Goal: Task Accomplishment & Management: Complete application form

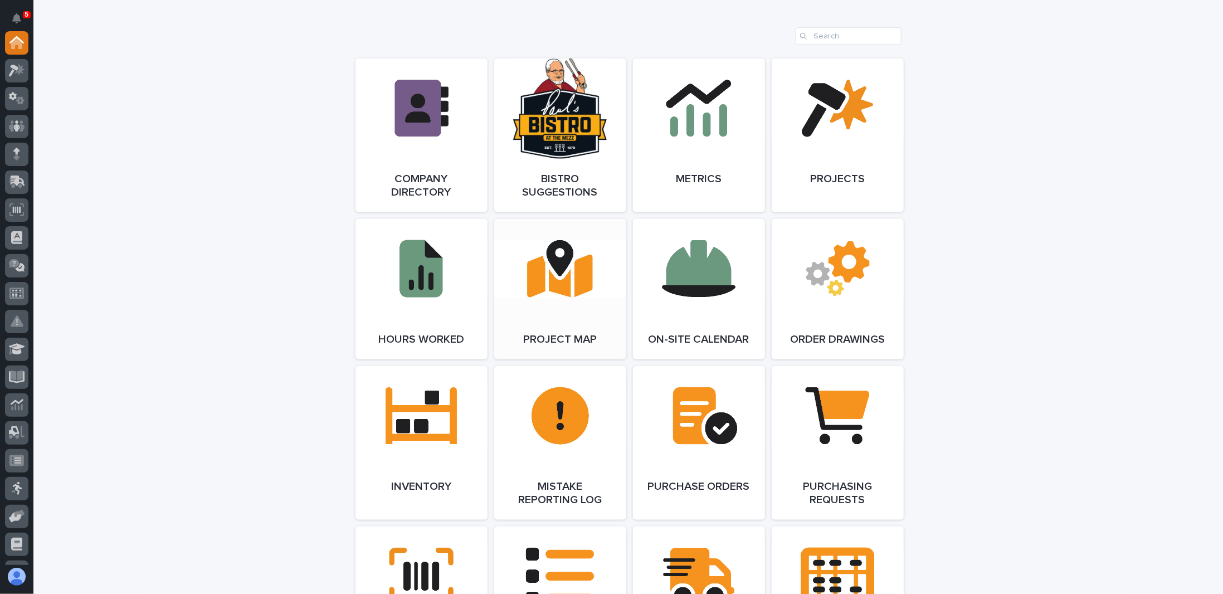
scroll to position [1059, 0]
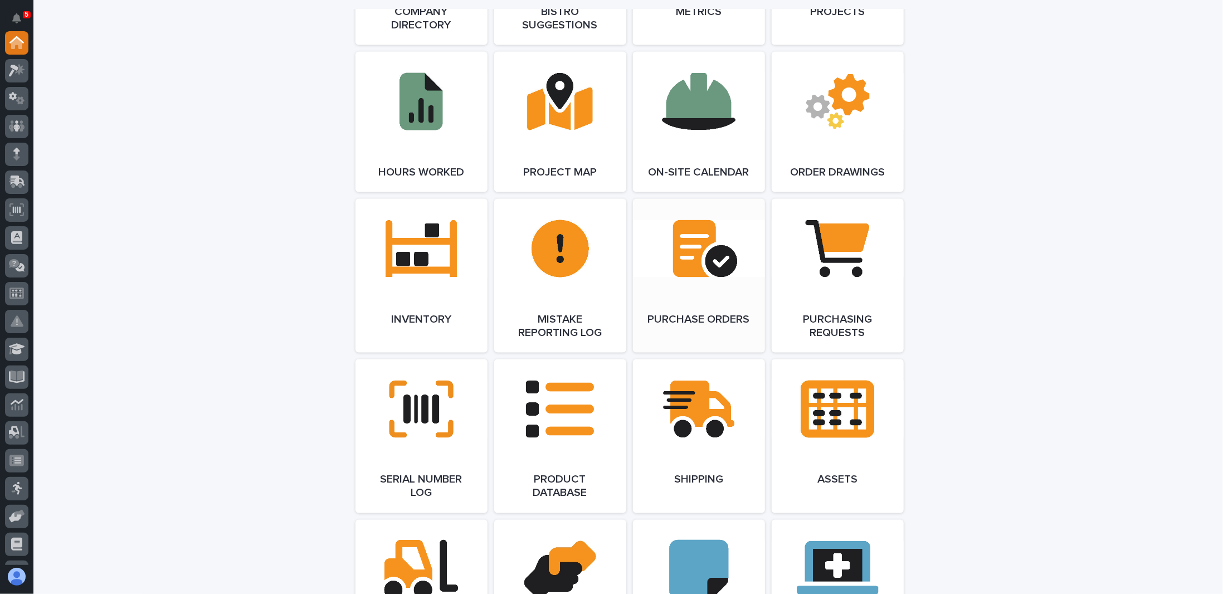
click at [689, 262] on link "Open Link" at bounding box center [699, 276] width 132 height 154
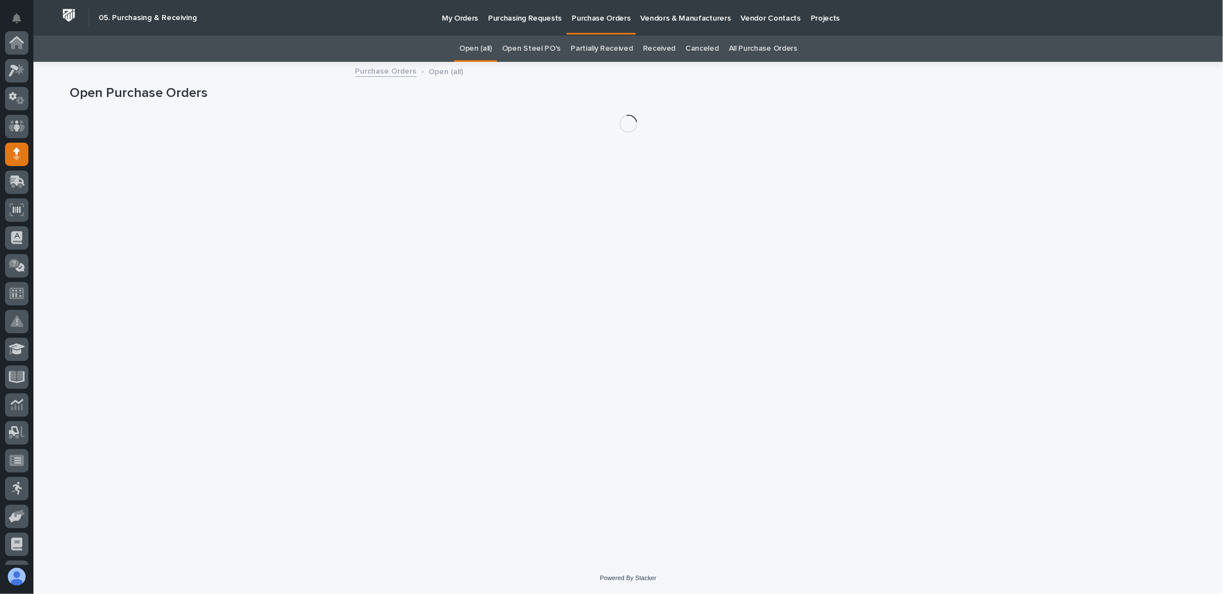
scroll to position [111, 0]
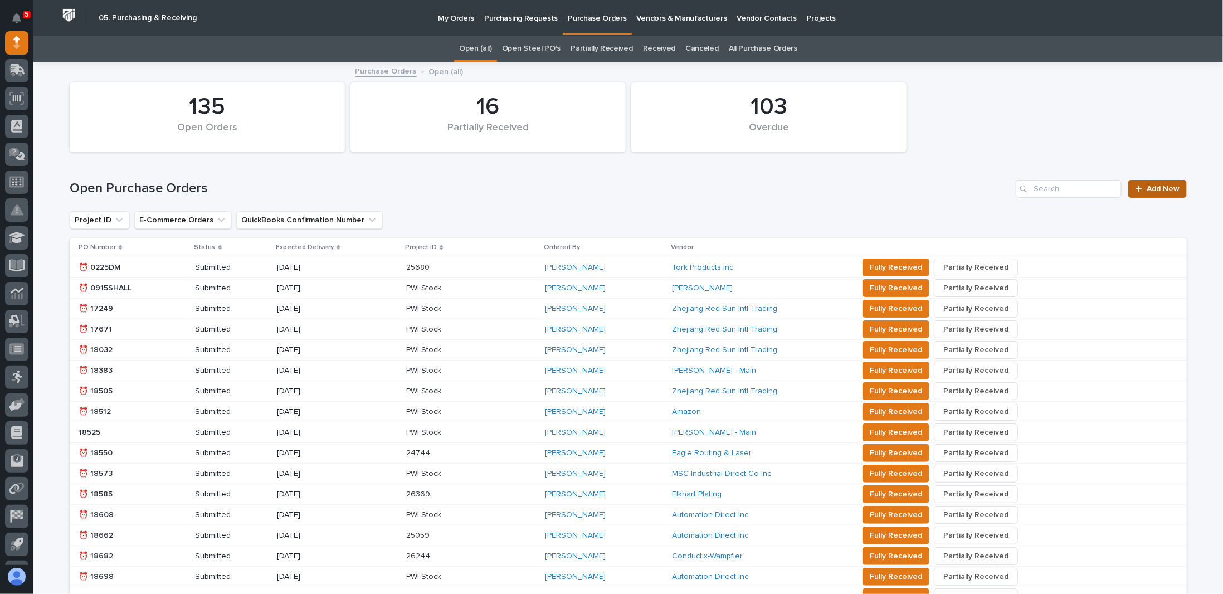
click at [1159, 187] on span "Add New" at bounding box center [1163, 189] width 33 height 8
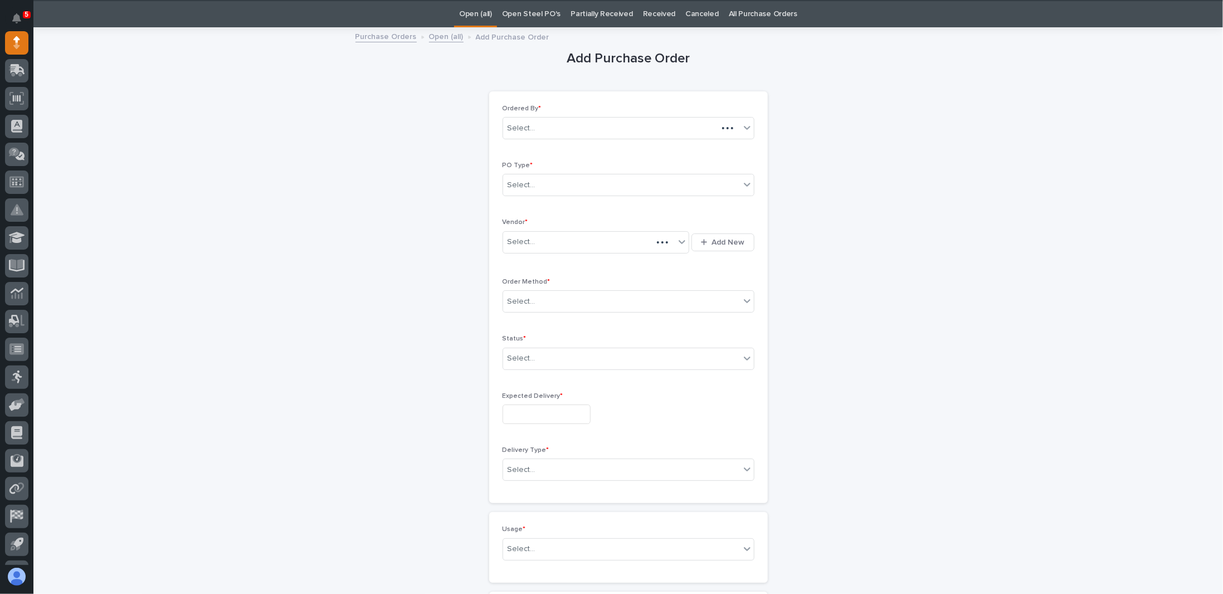
scroll to position [35, 0]
click at [580, 186] on div "Select..." at bounding box center [621, 185] width 237 height 18
click at [515, 225] on div "Paper" at bounding box center [624, 225] width 251 height 20
click at [522, 242] on div "Select..." at bounding box center [522, 242] width 28 height 12
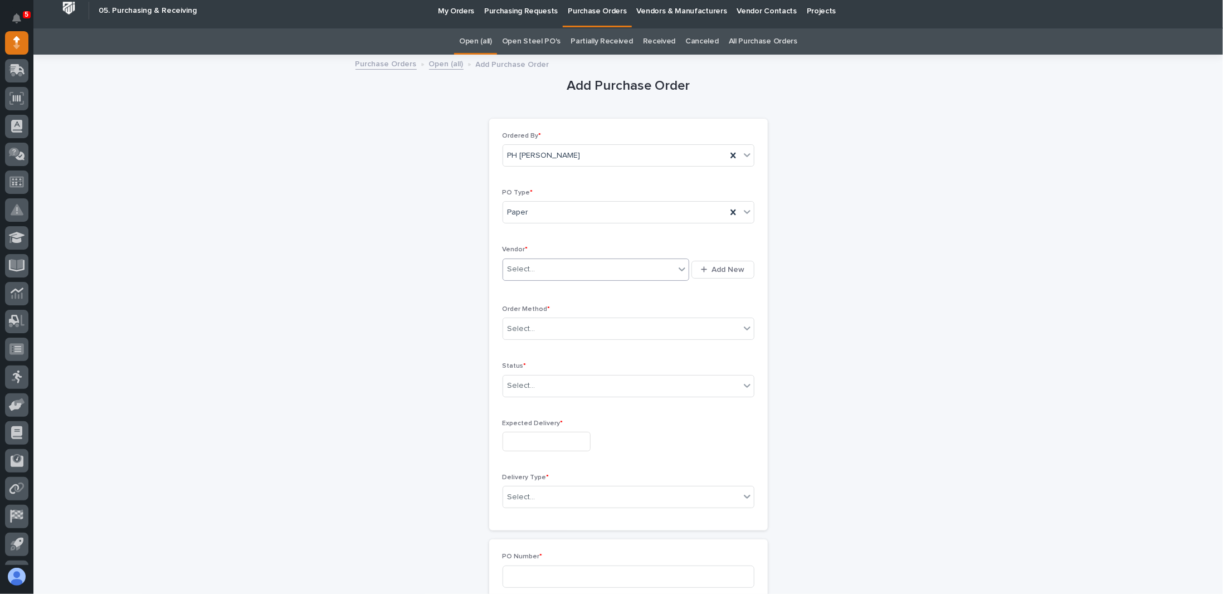
scroll to position [0, 0]
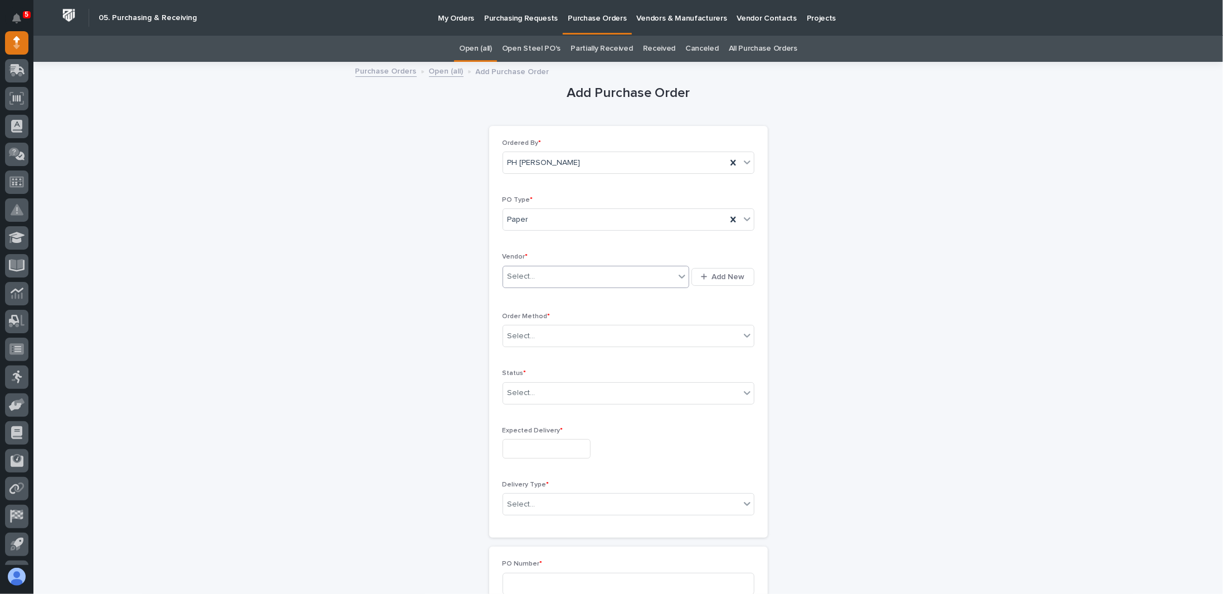
click at [596, 267] on div "Select..." at bounding box center [589, 276] width 172 height 18
click at [677, 275] on icon at bounding box center [682, 276] width 11 height 11
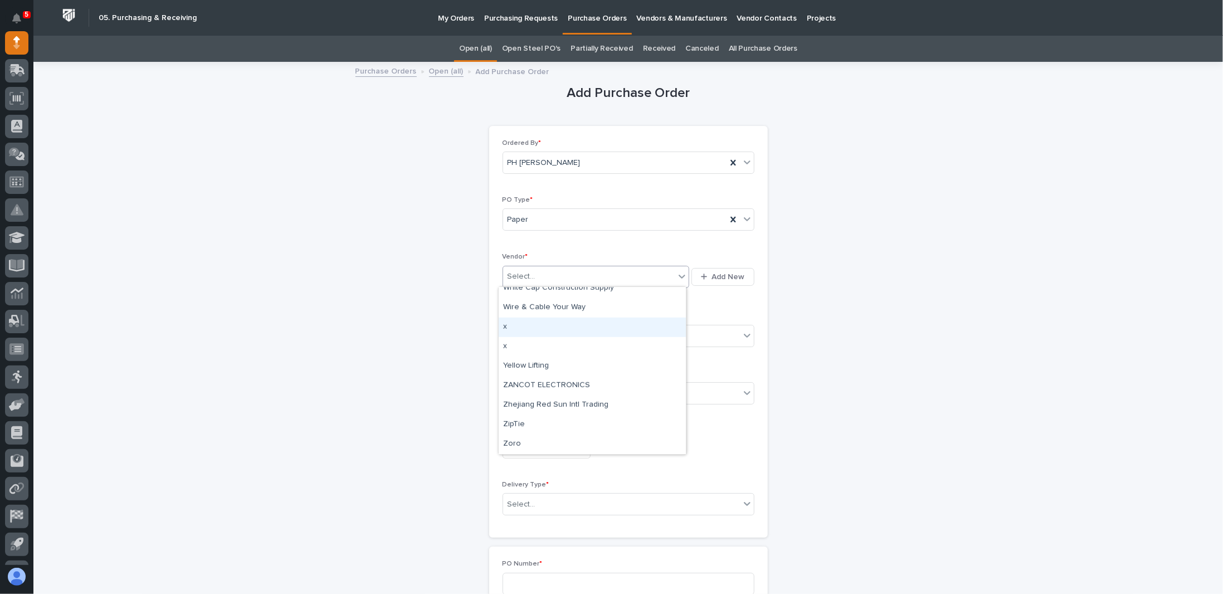
click at [533, 326] on div "x" at bounding box center [592, 328] width 187 height 20
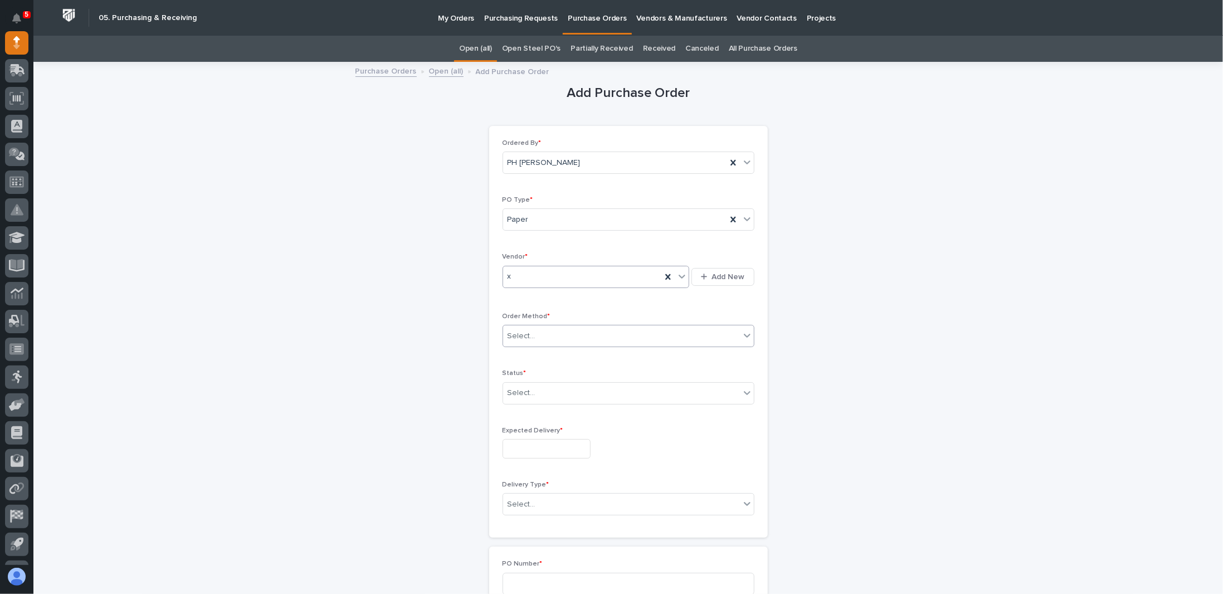
click at [535, 334] on div "Select..." at bounding box center [621, 336] width 237 height 18
click at [524, 357] on div "Online Order" at bounding box center [624, 355] width 251 height 20
click at [537, 390] on div "Select..." at bounding box center [621, 393] width 237 height 18
click at [533, 432] on div "Submitted" at bounding box center [624, 432] width 251 height 20
click at [537, 441] on input "text" at bounding box center [547, 449] width 88 height 20
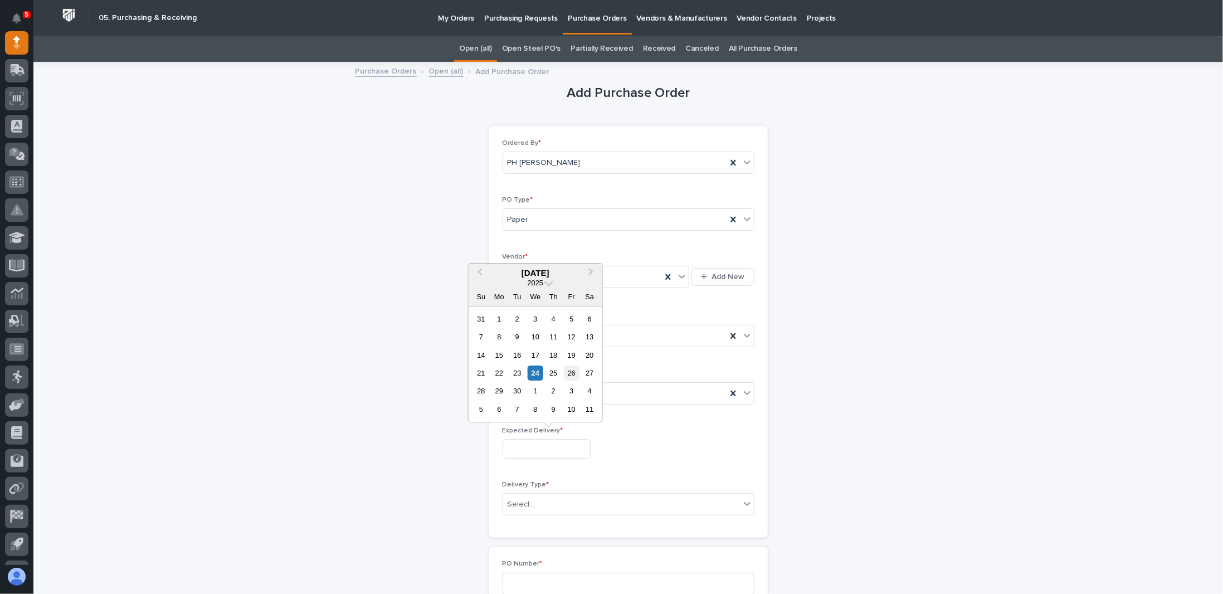
click at [571, 376] on div "26" at bounding box center [571, 373] width 15 height 15
type input "**********"
click at [542, 499] on div "Select..." at bounding box center [621, 504] width 237 height 18
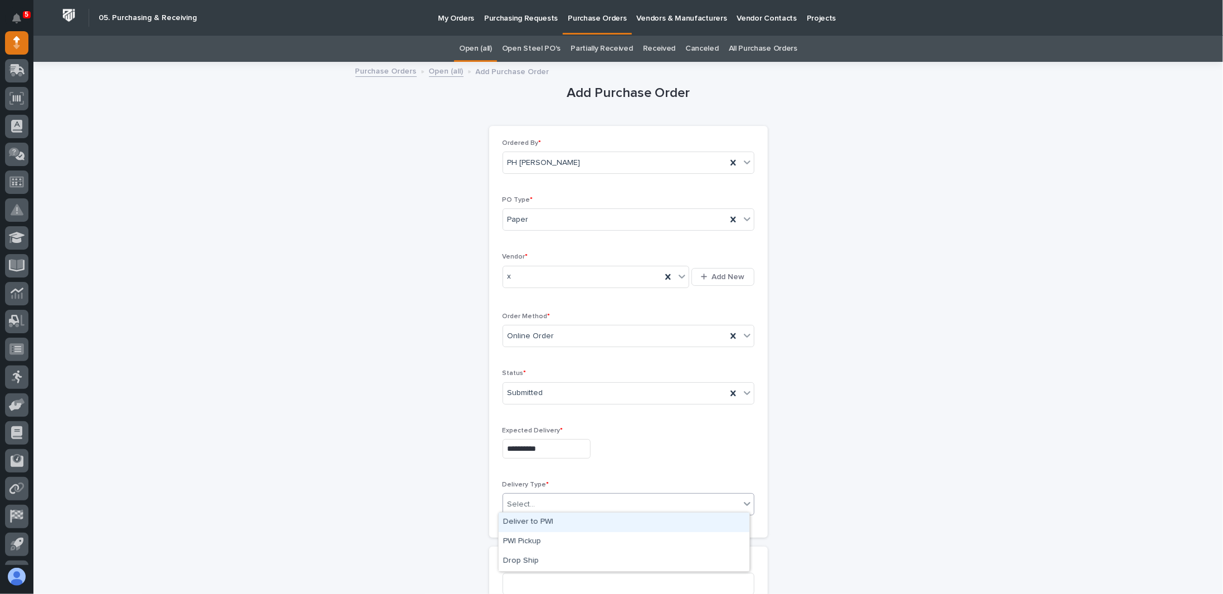
click at [536, 522] on div "Deliver to PWI" at bounding box center [624, 523] width 251 height 20
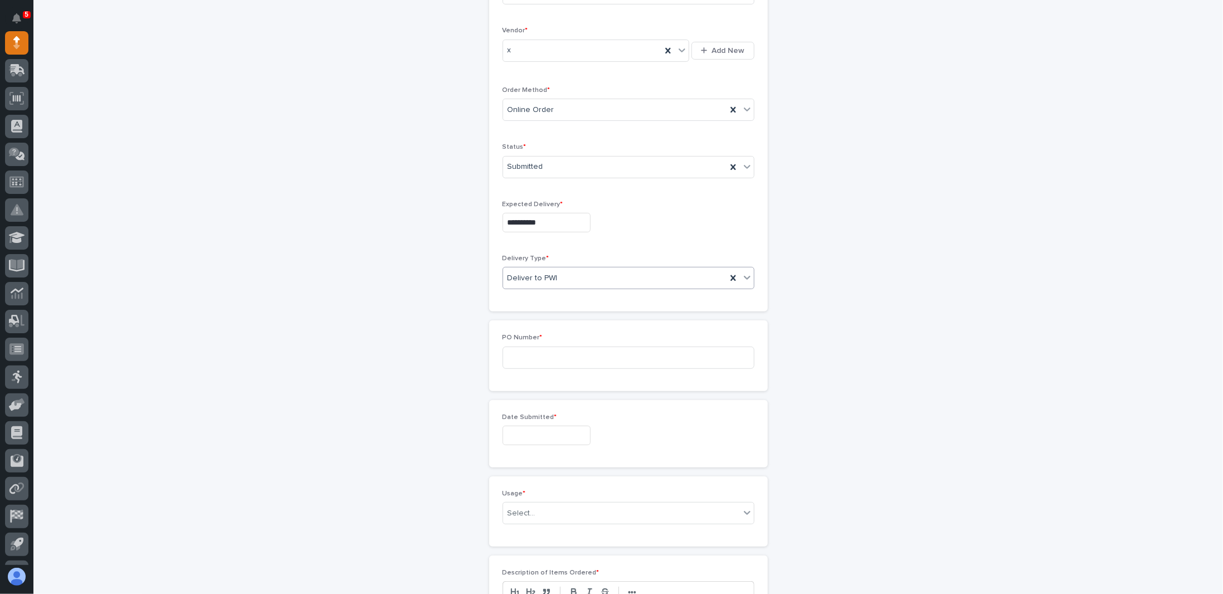
scroll to position [279, 0]
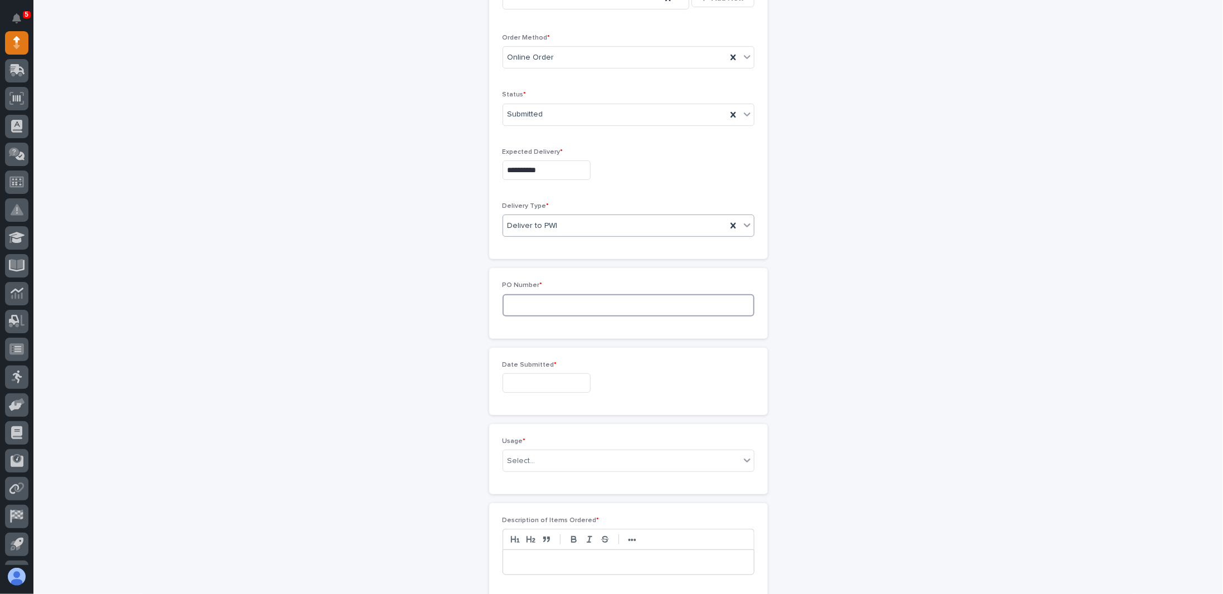
click at [610, 306] on input at bounding box center [629, 305] width 252 height 22
type input "7712PH"
click at [541, 384] on input "text" at bounding box center [547, 383] width 88 height 20
click at [519, 307] on div "23" at bounding box center [517, 306] width 15 height 15
type input "**********"
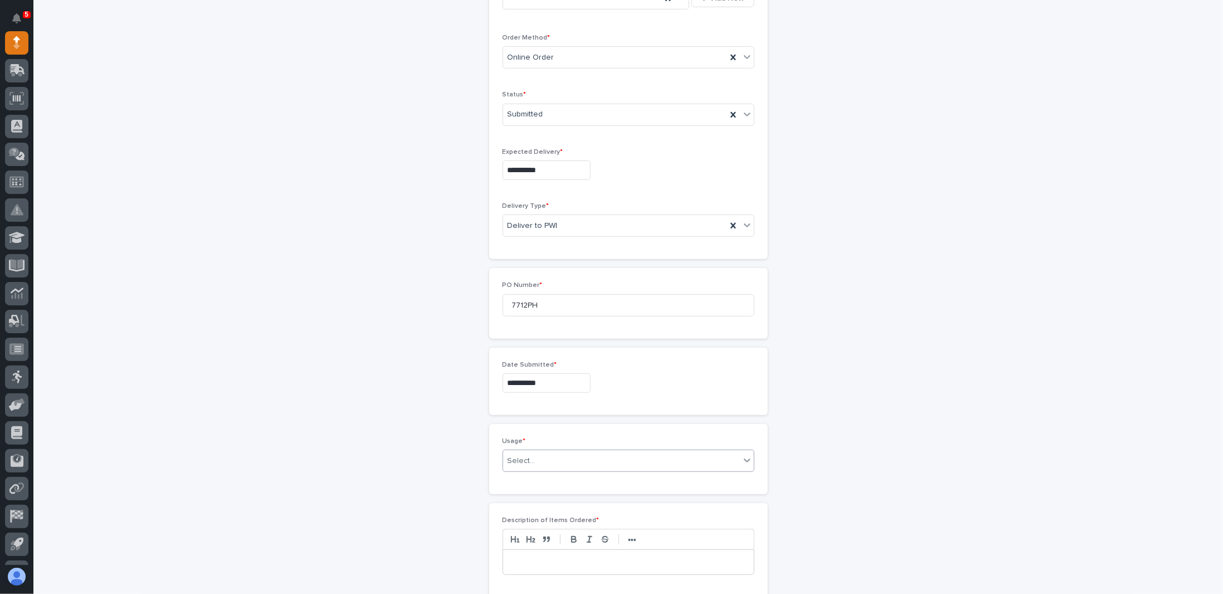
click at [546, 452] on div "Select..." at bounding box center [621, 461] width 237 height 18
click at [529, 554] on div "PWI Internal Use" at bounding box center [624, 556] width 251 height 20
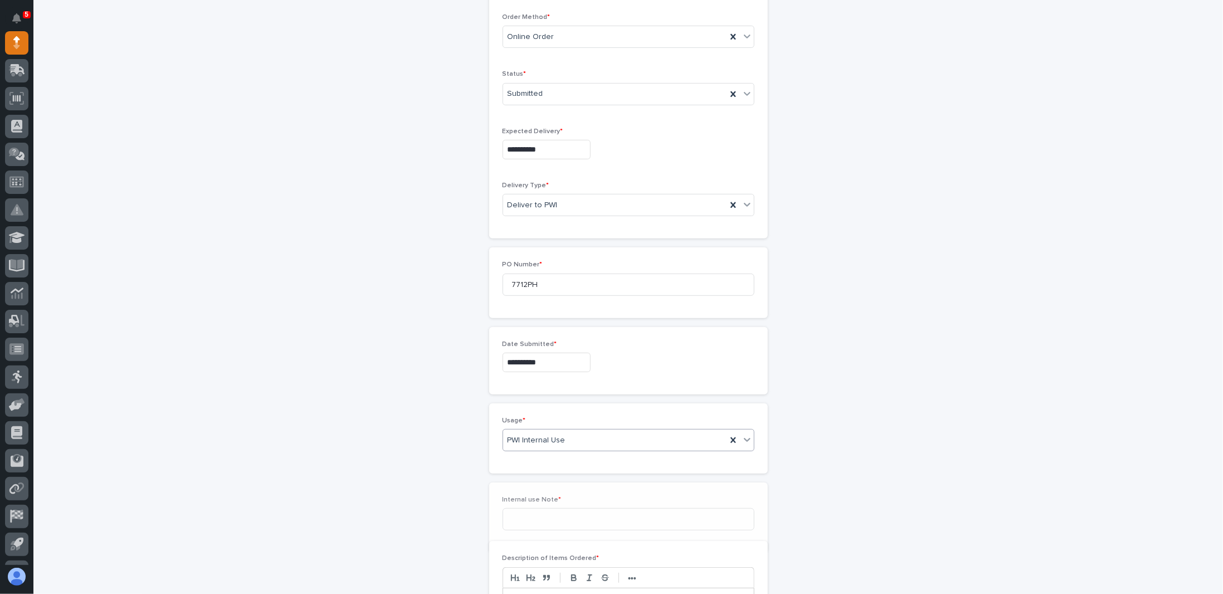
scroll to position [318, 0]
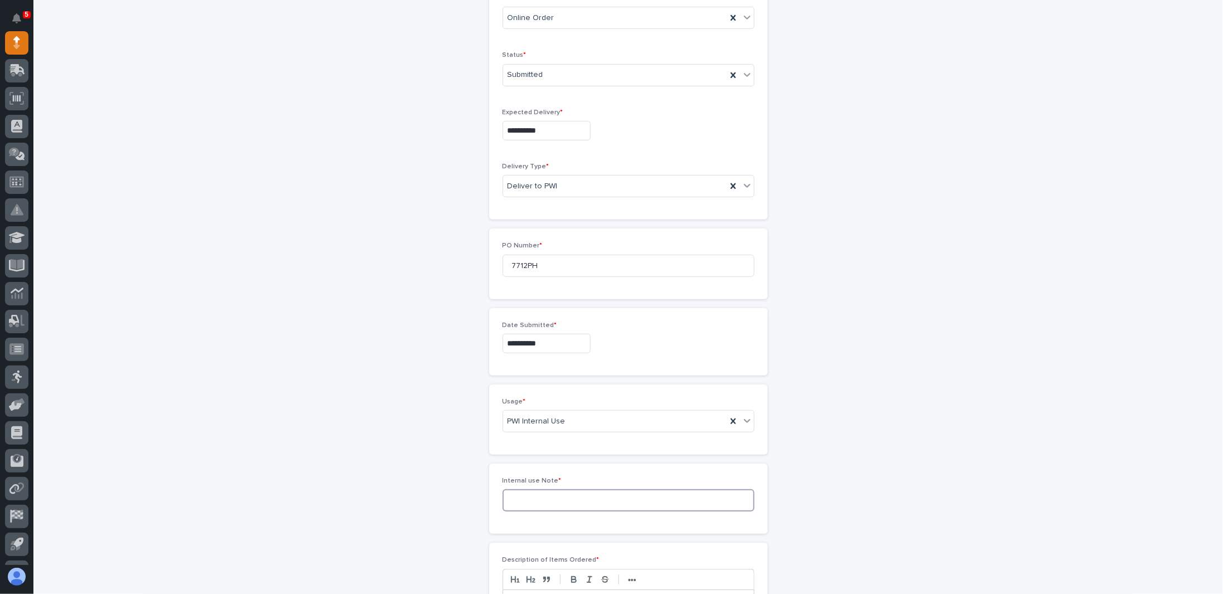
click at [564, 499] on input at bounding box center [629, 500] width 252 height 22
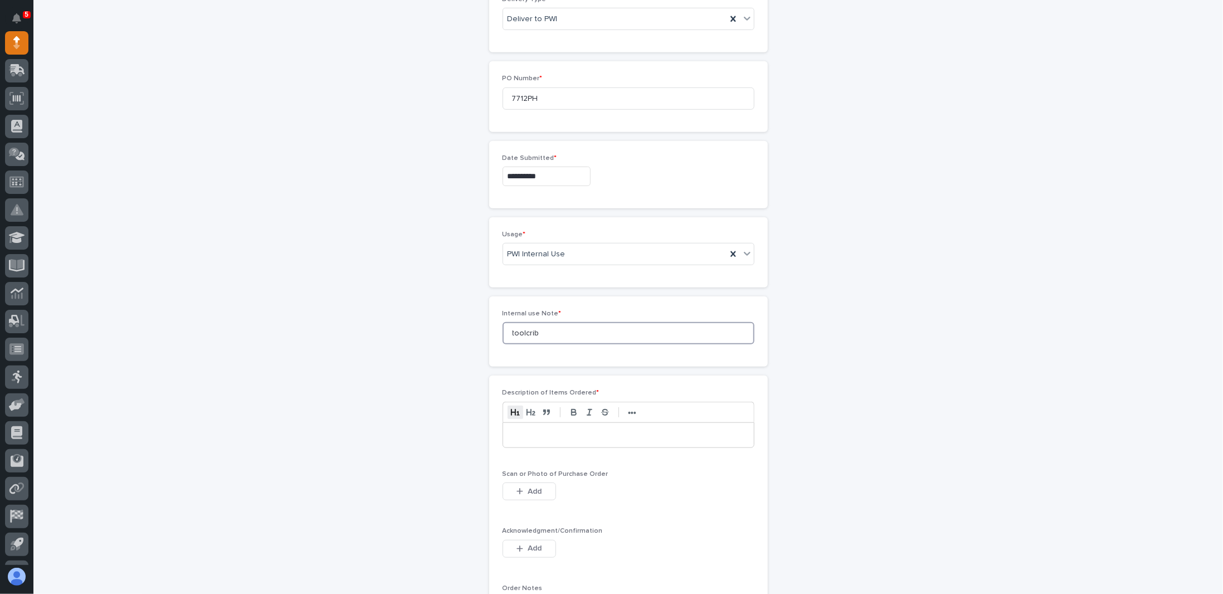
scroll to position [541, 0]
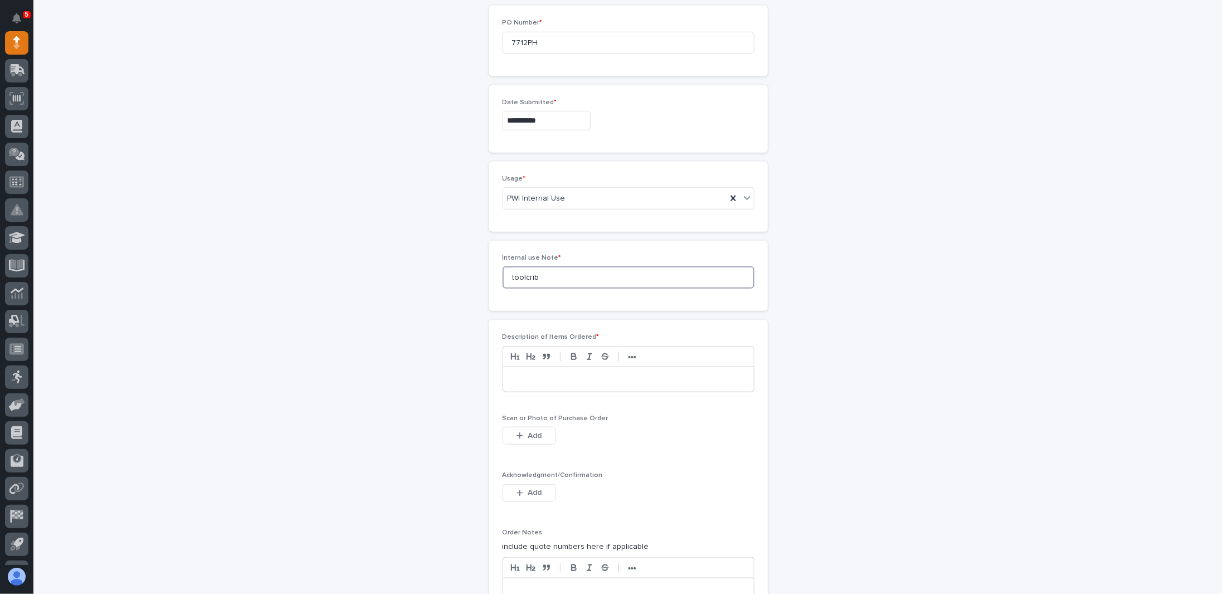
type input "toolcrib"
click at [527, 375] on p at bounding box center [629, 379] width 234 height 11
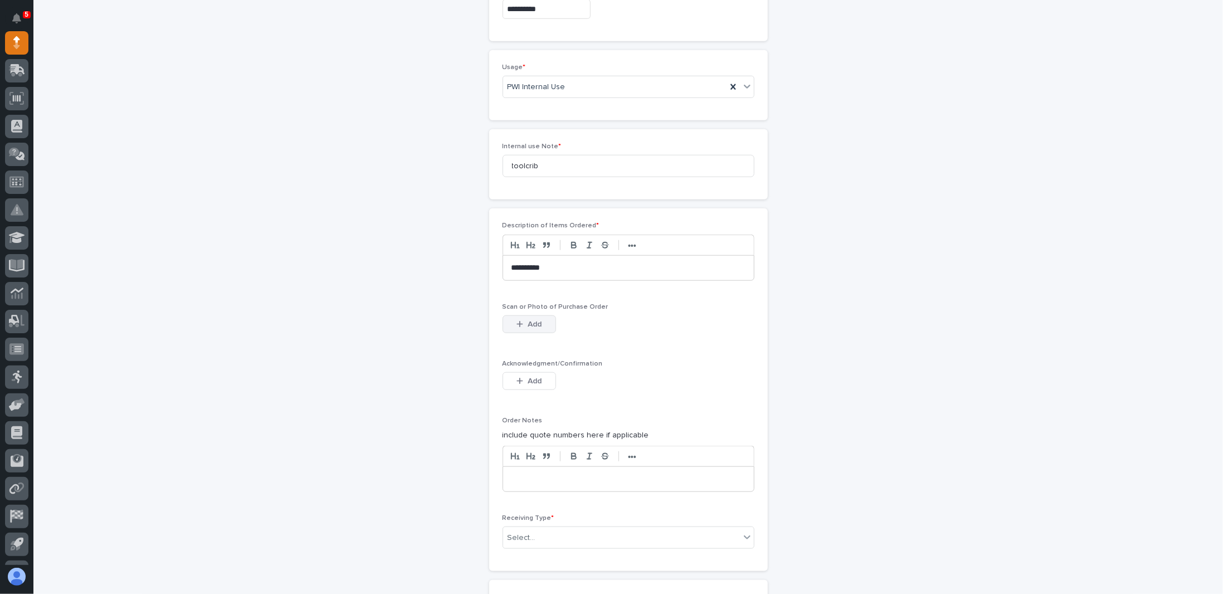
click at [528, 322] on span "Add" at bounding box center [535, 324] width 14 height 10
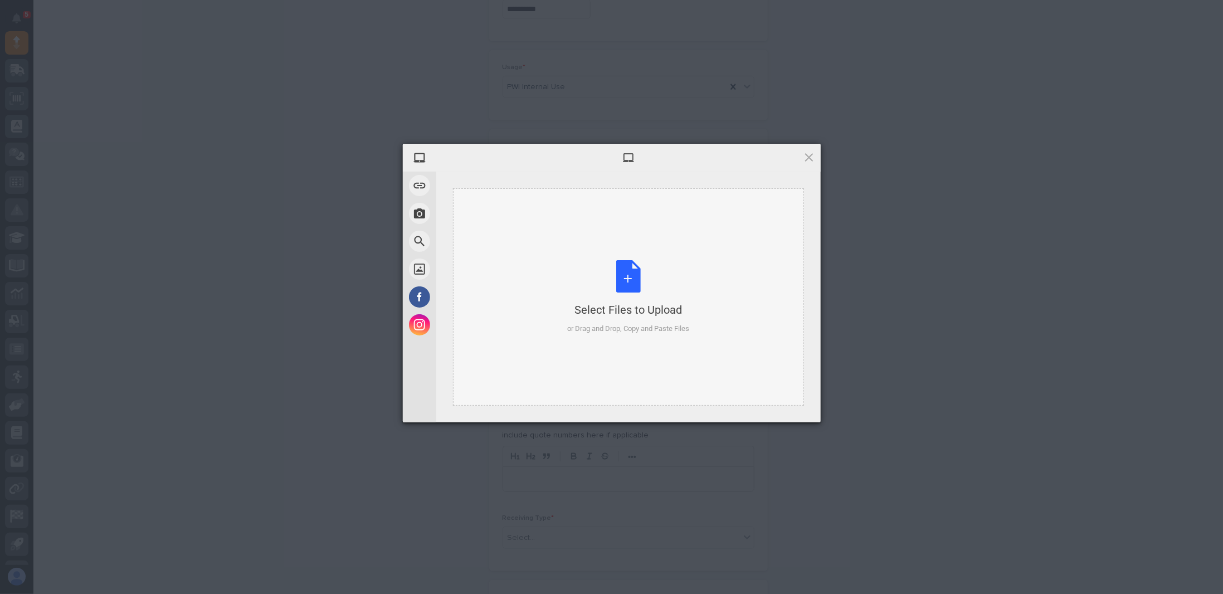
click at [631, 274] on div "Select Files to Upload or Drag and Drop, Copy and Paste Files" at bounding box center [628, 297] width 122 height 74
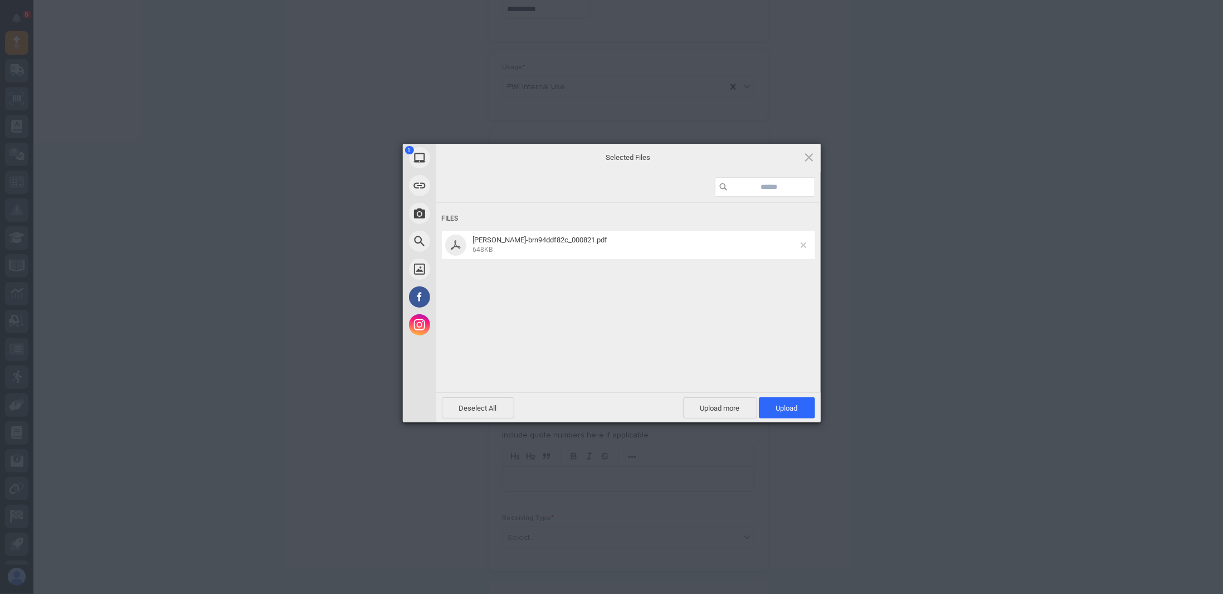
click at [801, 244] on span at bounding box center [804, 245] width 6 height 6
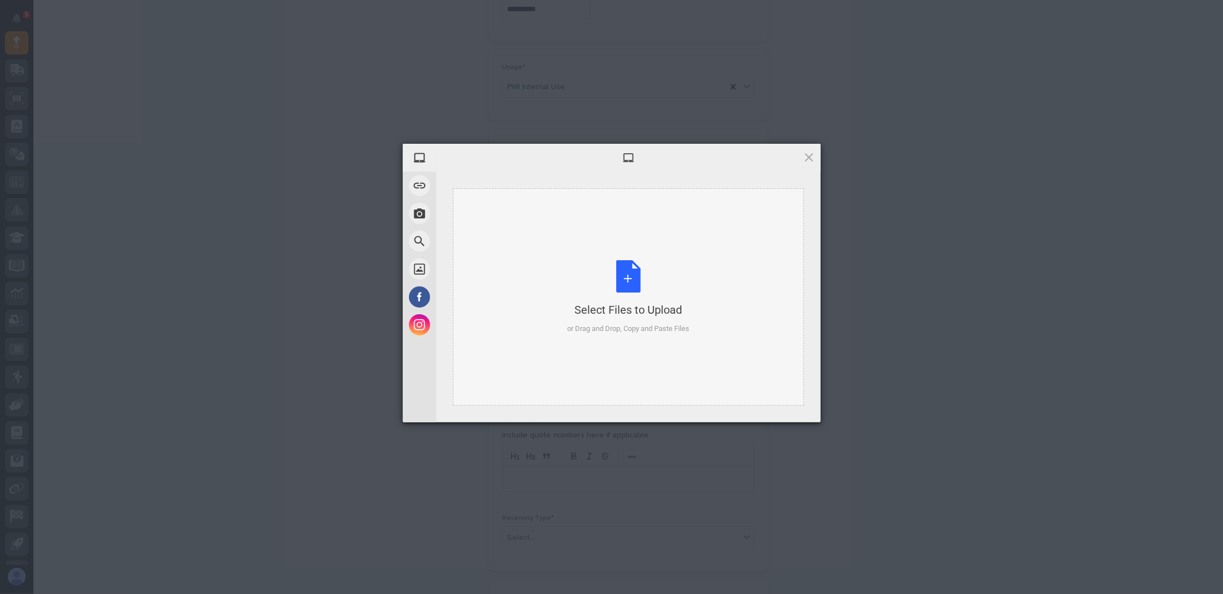
click at [624, 287] on div "Select Files to Upload or Drag and Drop, Copy and Paste Files" at bounding box center [628, 297] width 122 height 74
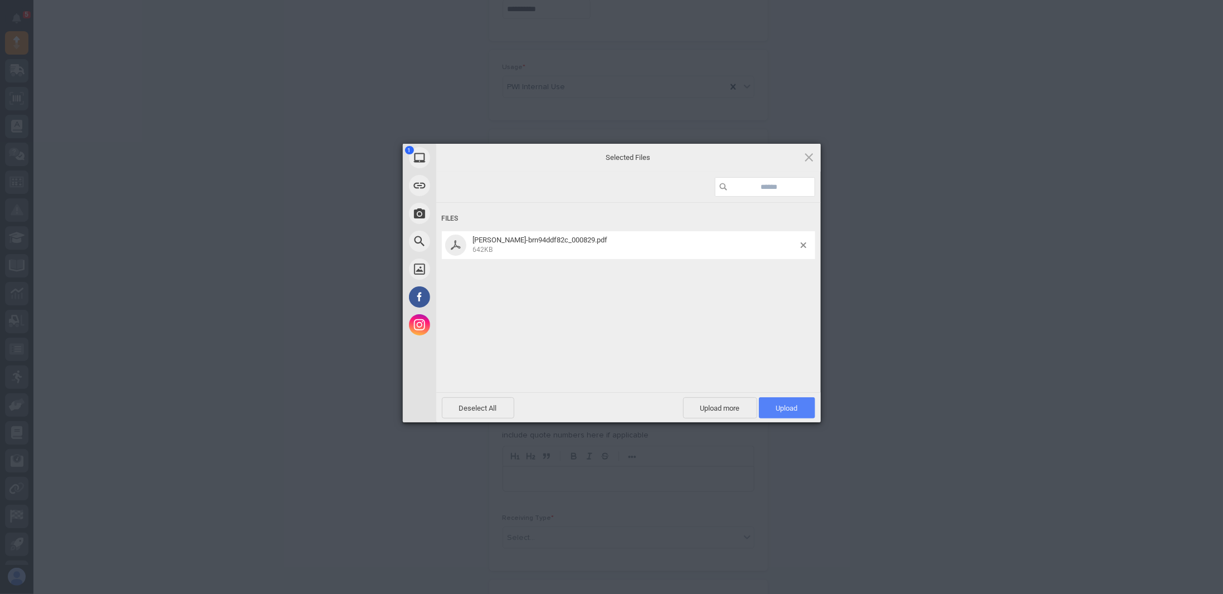
click at [787, 407] on span "Upload 1" at bounding box center [787, 408] width 22 height 8
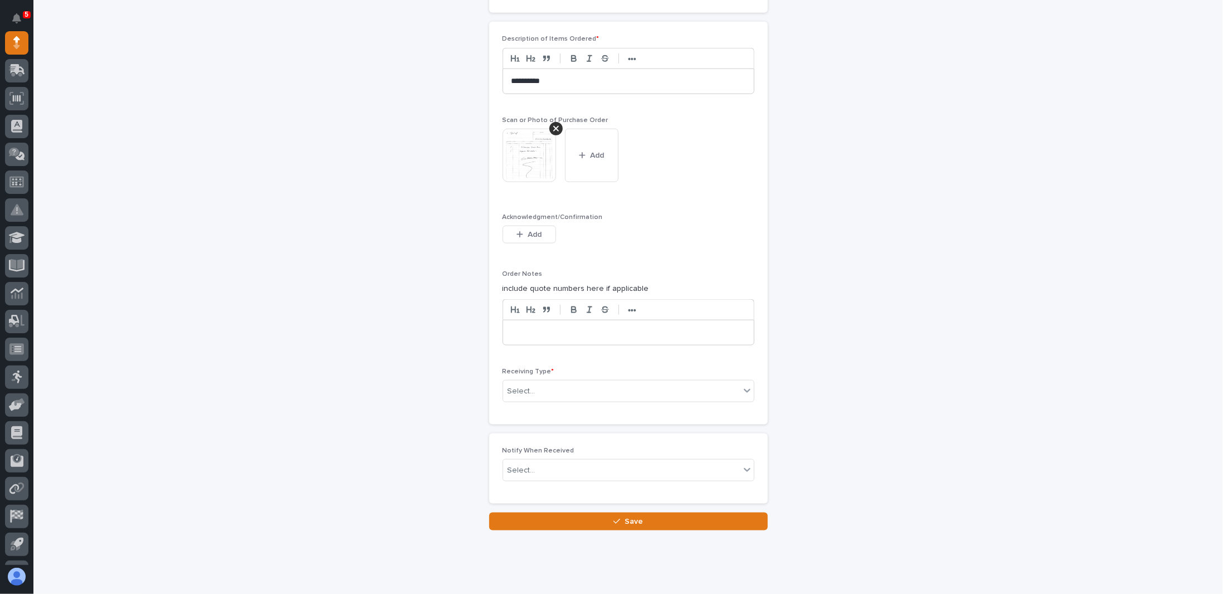
scroll to position [840, 0]
click at [596, 383] on div "Select..." at bounding box center [621, 391] width 237 height 18
click at [527, 463] on div "Deliver to" at bounding box center [624, 464] width 251 height 20
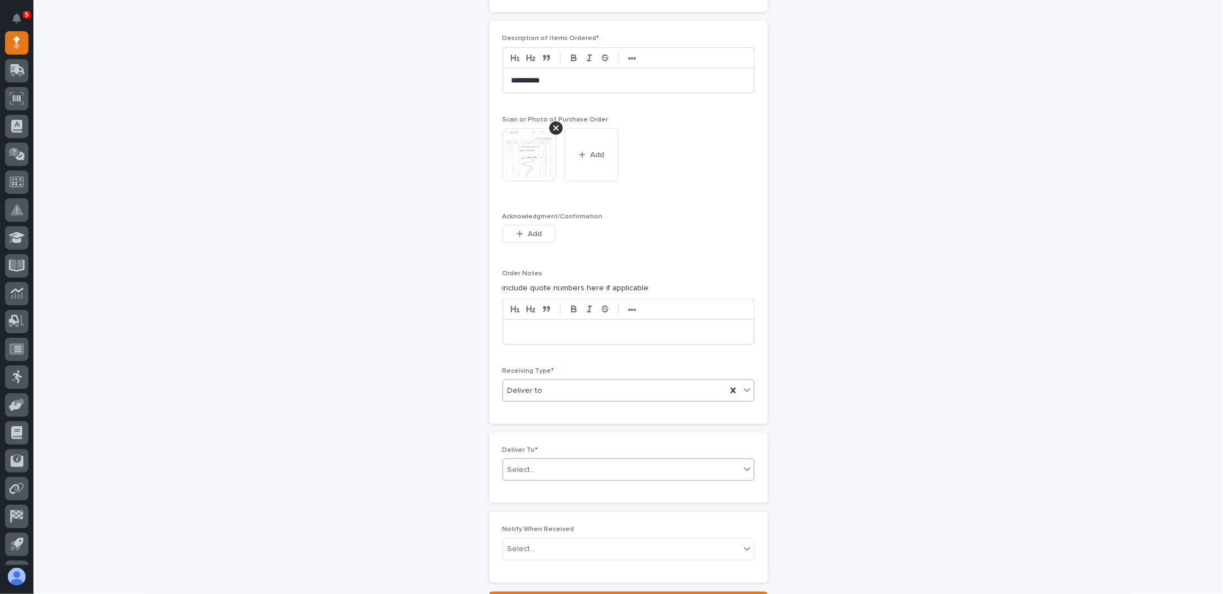
click at [541, 464] on div "Select..." at bounding box center [621, 470] width 237 height 18
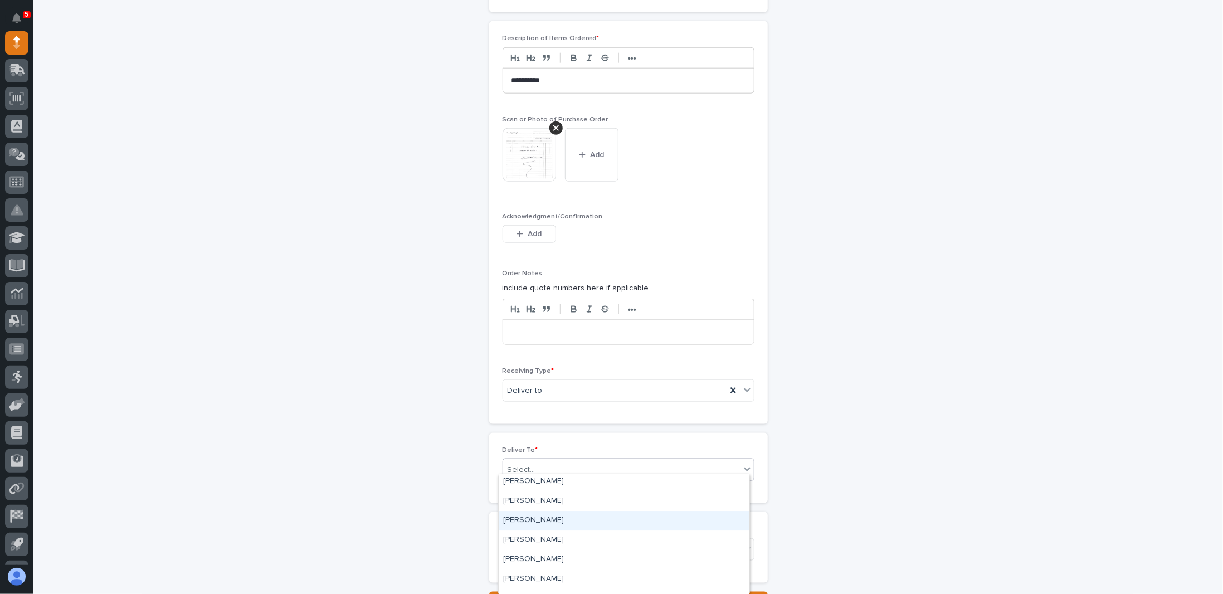
scroll to position [2619, 0]
click at [527, 498] on div "[PERSON_NAME]" at bounding box center [624, 499] width 251 height 20
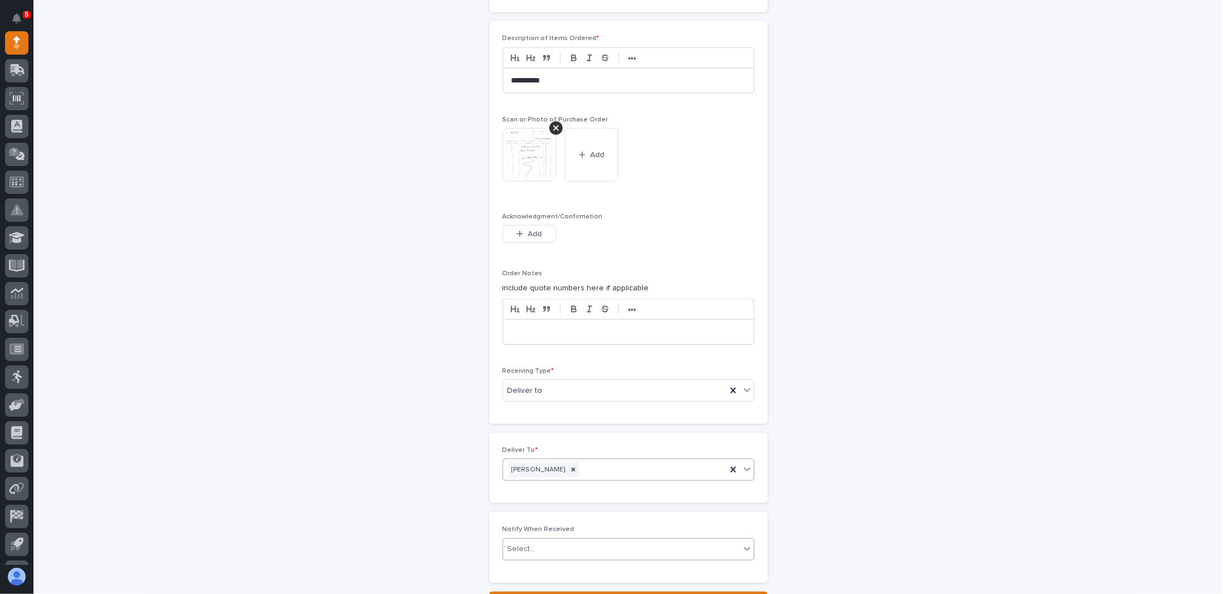
click at [544, 540] on div "Select..." at bounding box center [621, 549] width 237 height 18
type input "**"
click at [538, 481] on div "PH [PERSON_NAME]" at bounding box center [624, 482] width 251 height 20
click at [582, 592] on button "Save" at bounding box center [628, 601] width 279 height 18
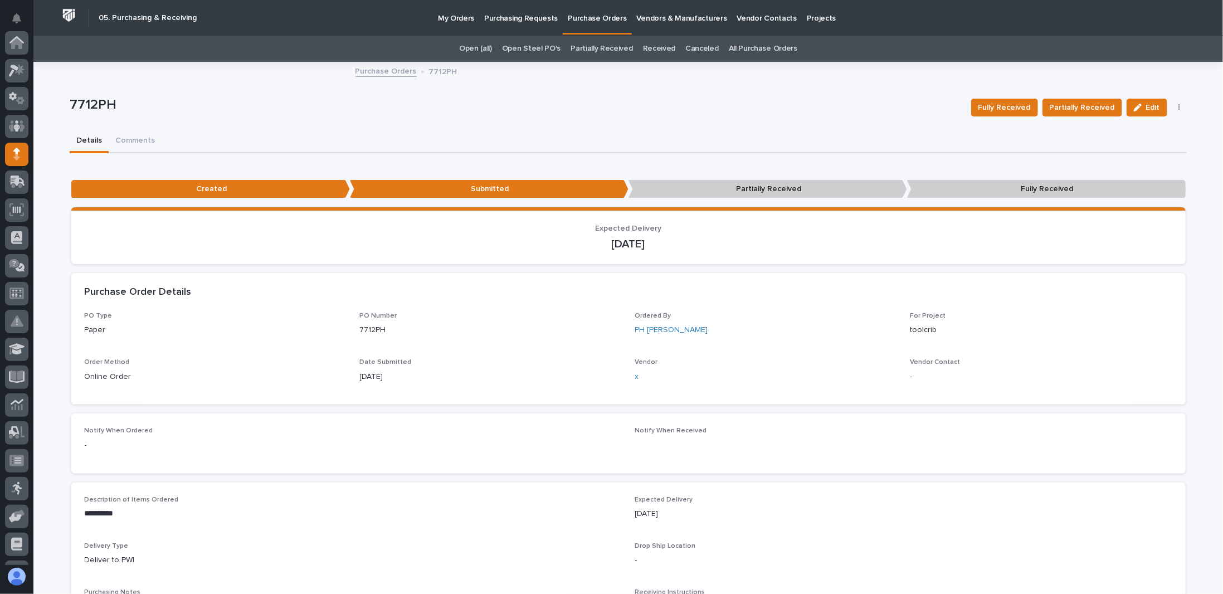
scroll to position [111, 0]
